Goal: Information Seeking & Learning: Learn about a topic

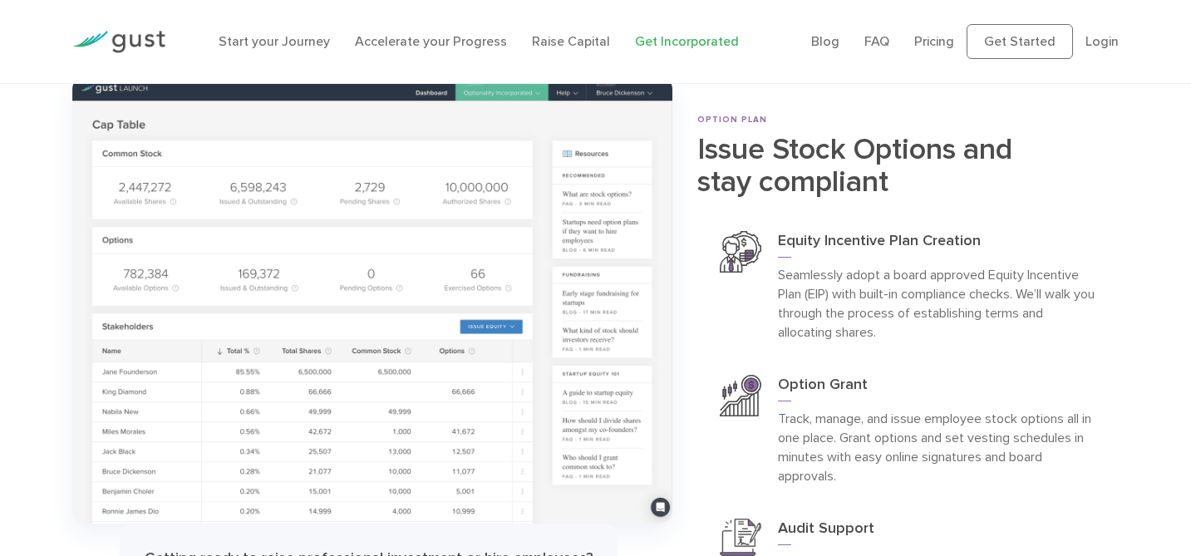
scroll to position [5301, 0]
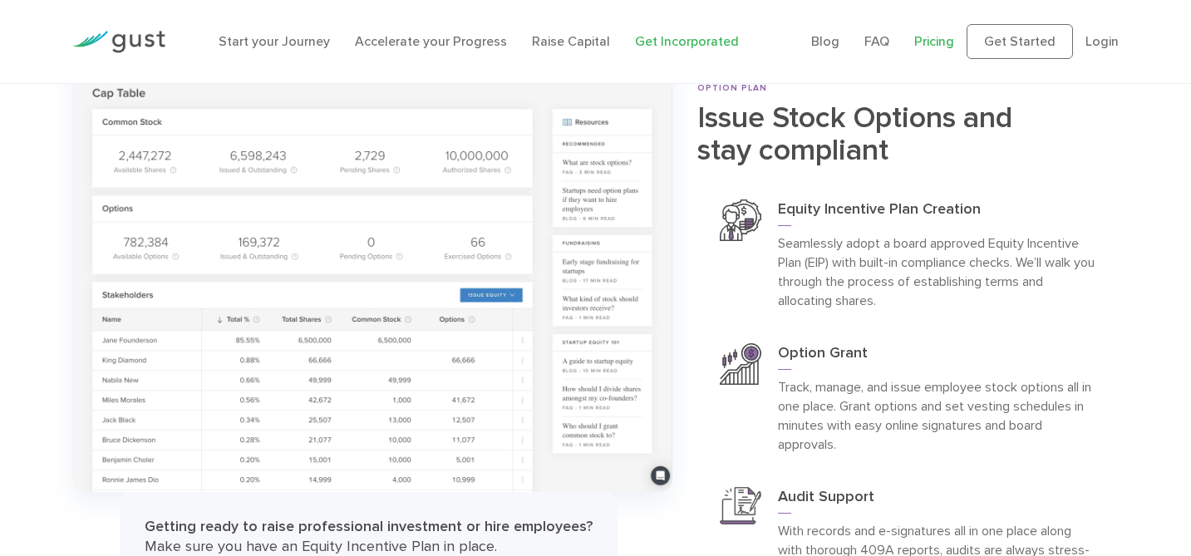
click at [940, 37] on link "Pricing" at bounding box center [934, 41] width 40 height 16
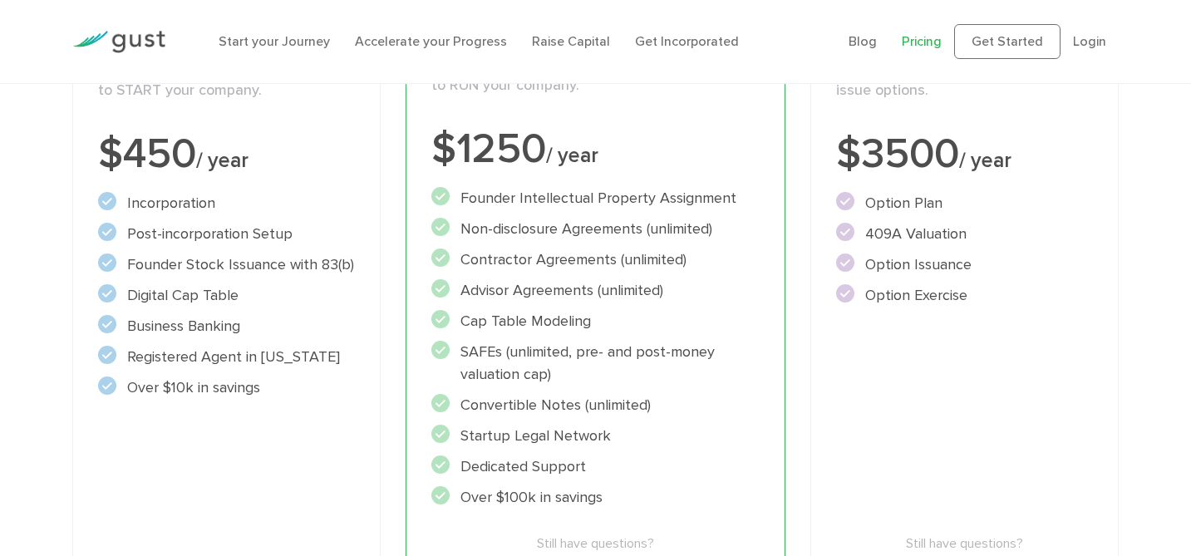
scroll to position [349, 0]
drag, startPoint x: 262, startPoint y: 387, endPoint x: 152, endPoint y: 381, distance: 109.9
click at [152, 381] on li "Over $10k in savings" at bounding box center [227, 386] width 258 height 22
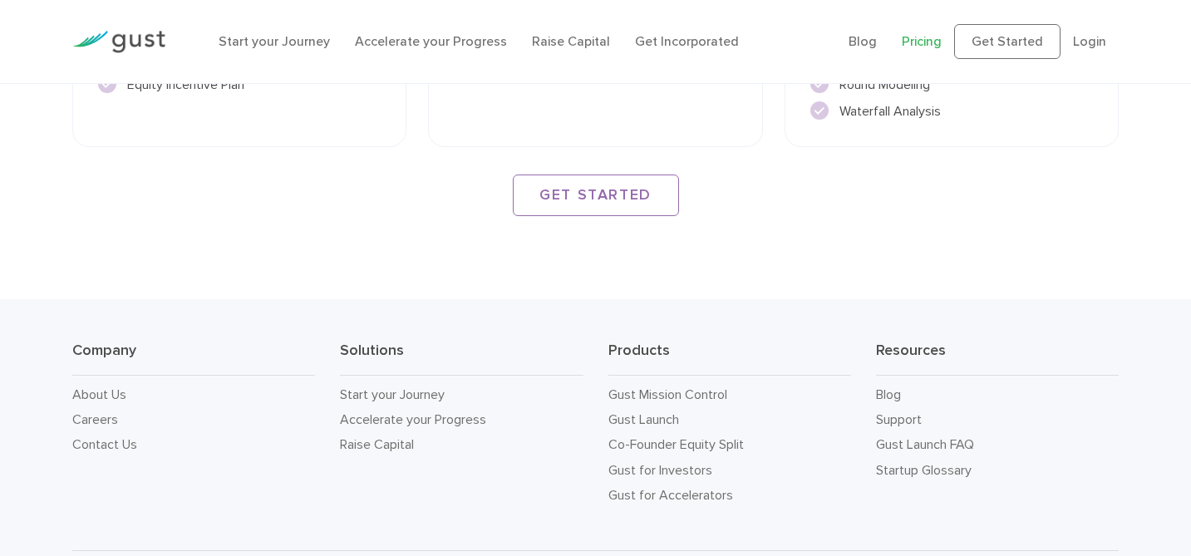
scroll to position [2578, 0]
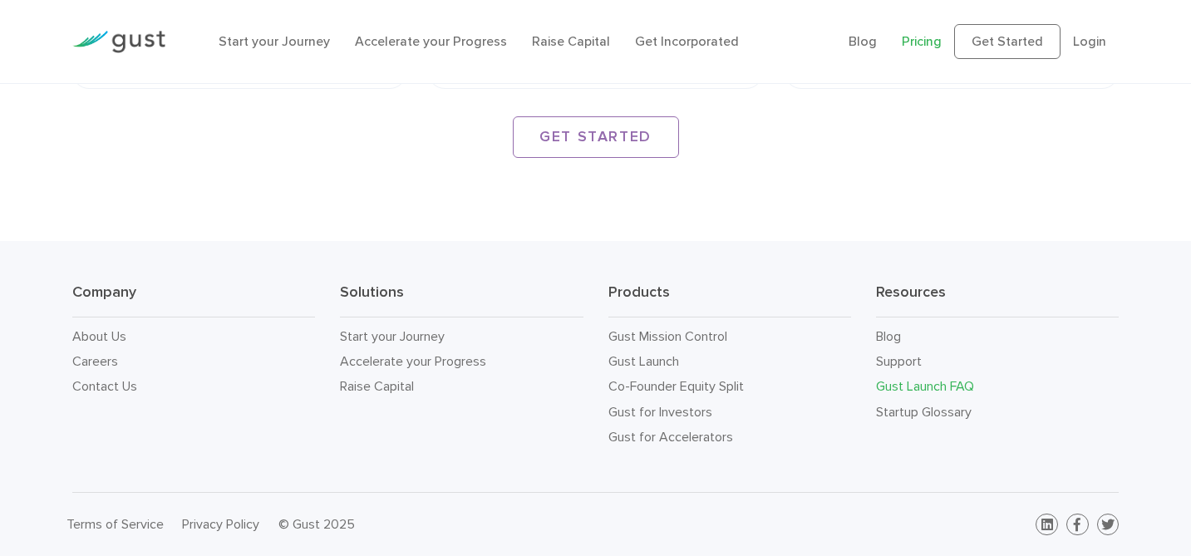
click at [931, 385] on link "Gust Launch FAQ" at bounding box center [925, 386] width 98 height 16
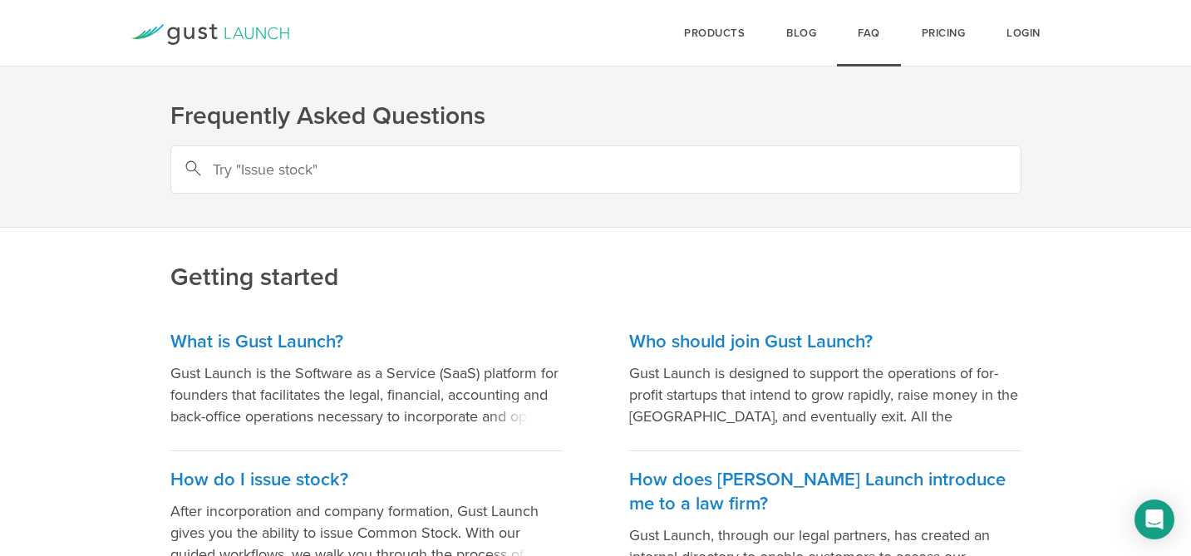
click at [440, 178] on input "text" at bounding box center [595, 169] width 851 height 48
type input "llc"
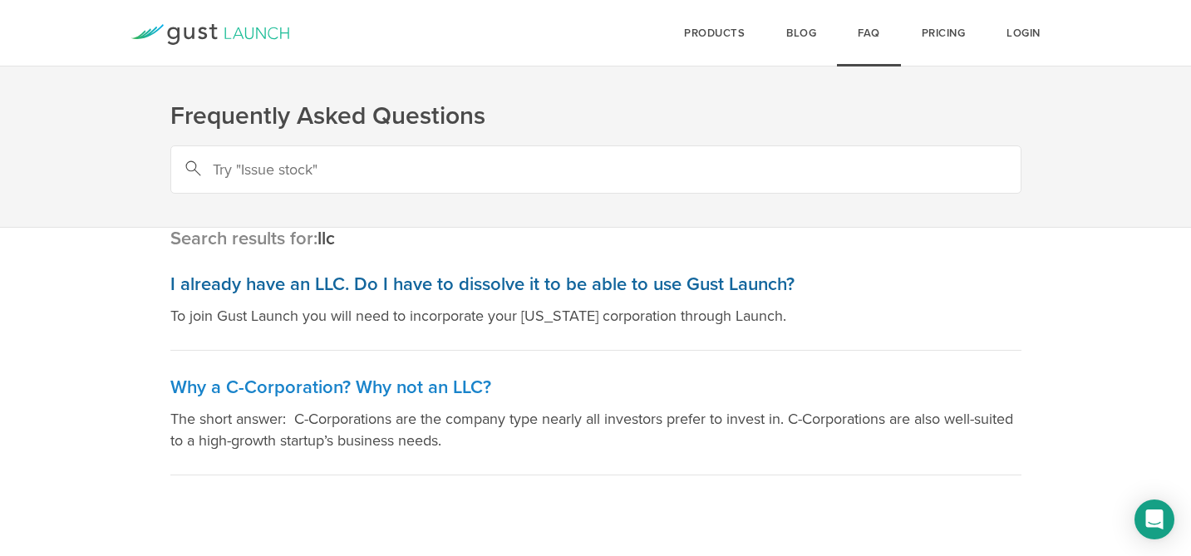
click at [446, 288] on h3 "I already have an LLC. Do I have to dissolve it to be able to use Gust Launch?" at bounding box center [595, 285] width 851 height 24
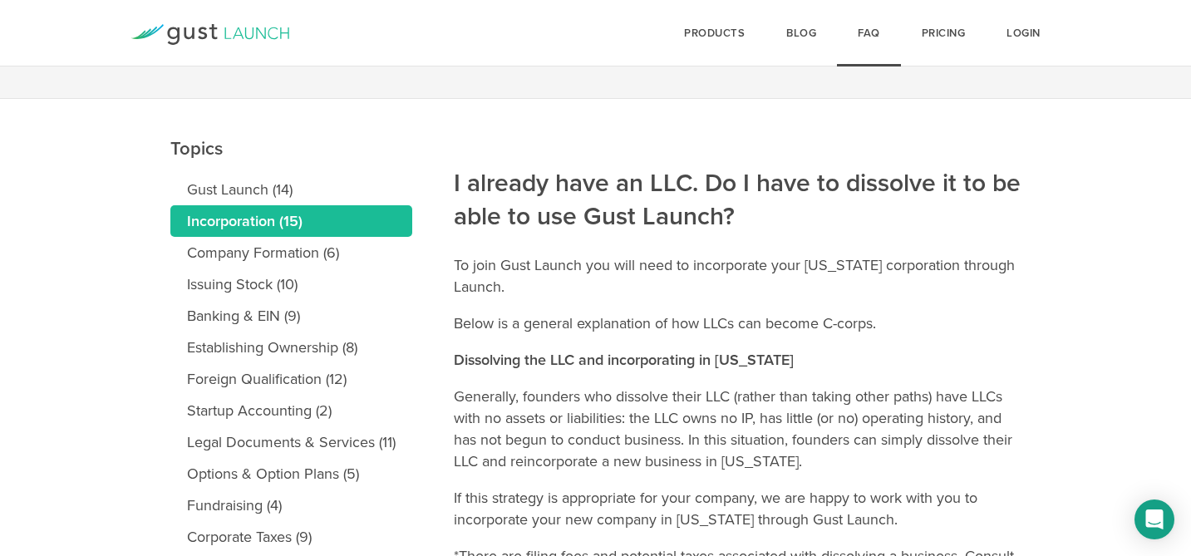
scroll to position [130, 0]
